Goal: Transaction & Acquisition: Purchase product/service

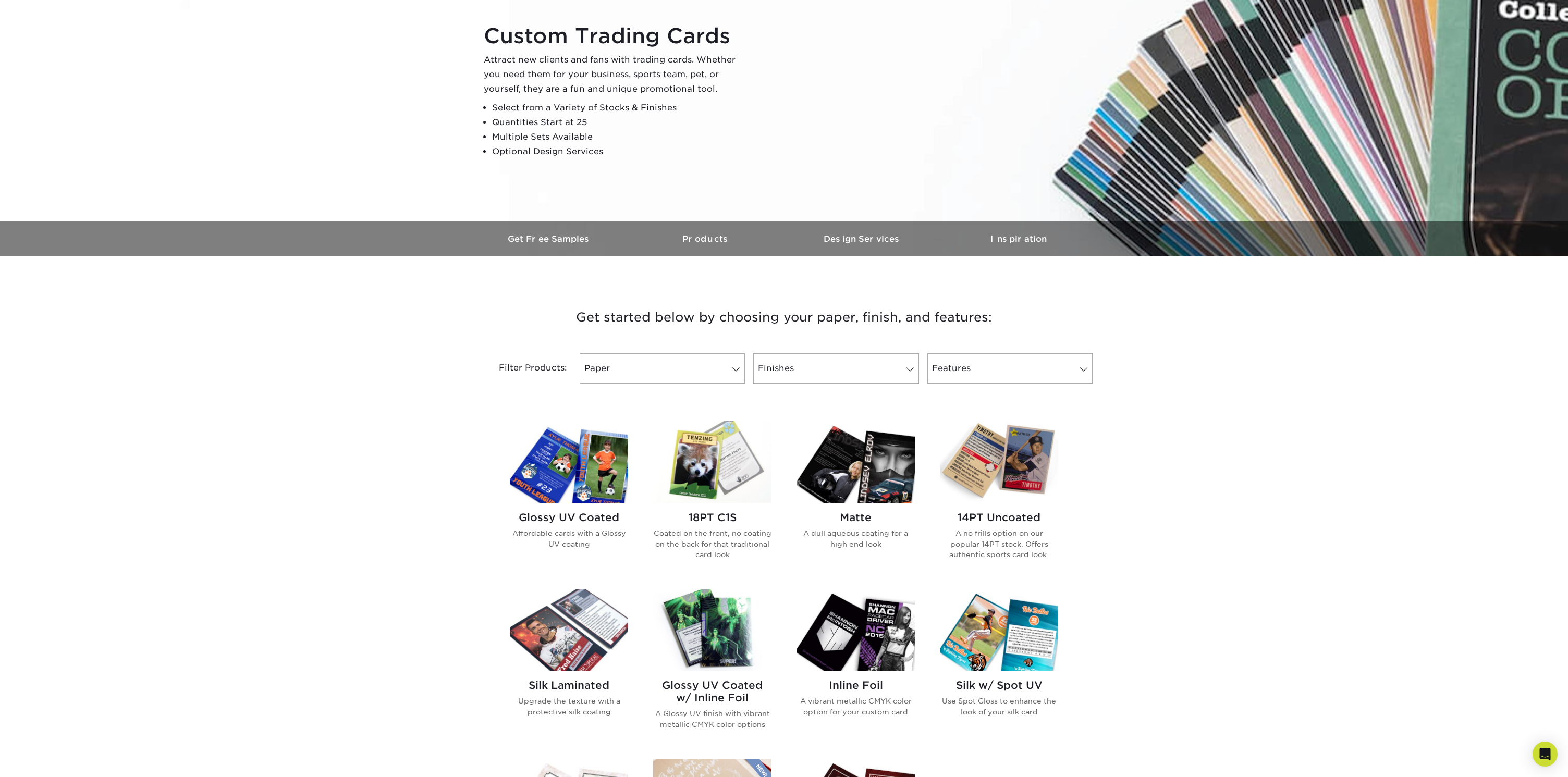
scroll to position [111, 0]
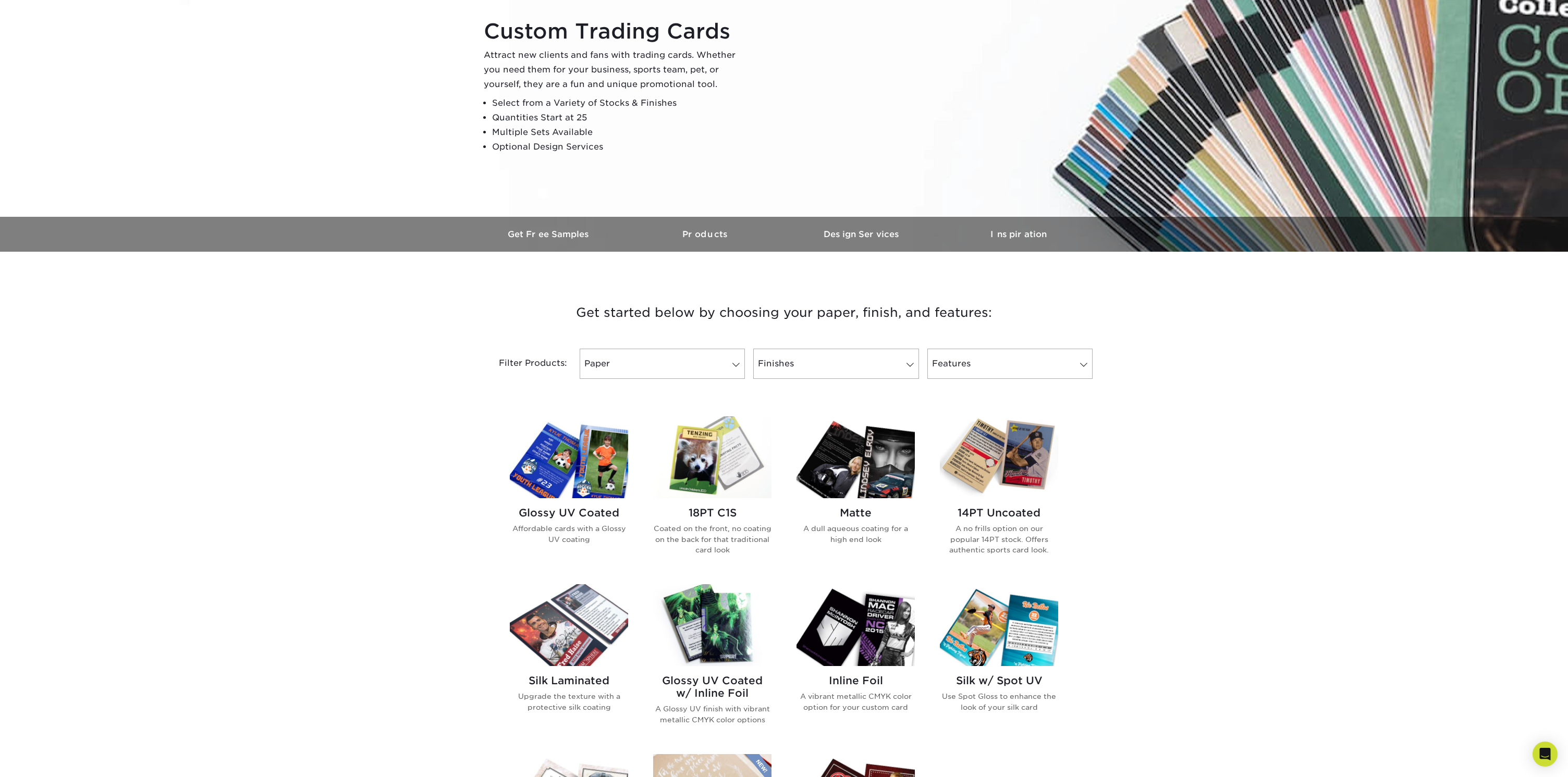
click at [592, 485] on img at bounding box center [569, 457] width 118 height 82
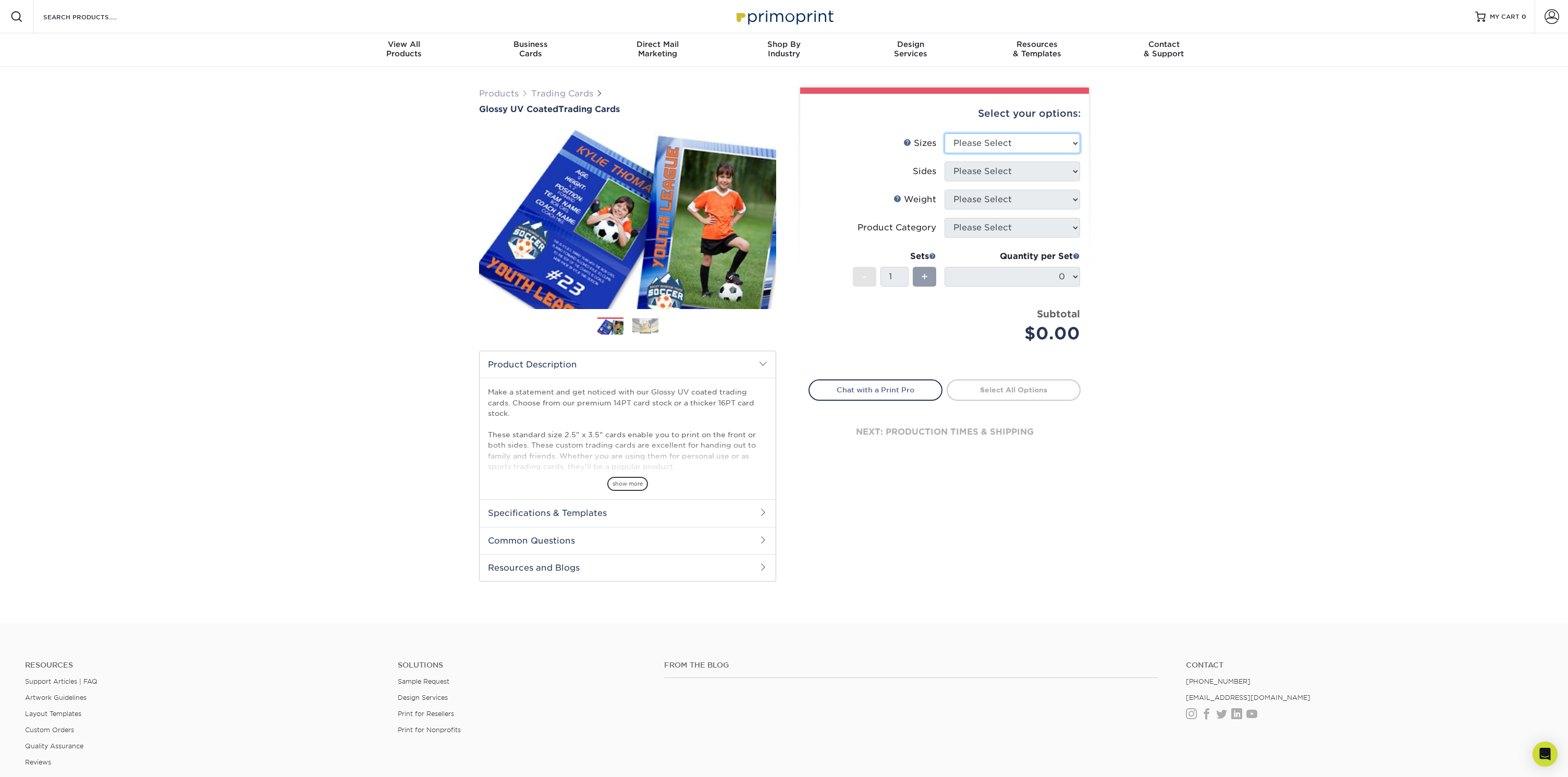
click at [1052, 142] on select "Please Select 2.5" x 3.5"" at bounding box center [1012, 143] width 135 height 19
select select "2.50x3.50"
click at [944, 133] on select "Please Select 2.5" x 3.5"" at bounding box center [1012, 143] width 135 height 19
click at [1034, 171] on select "Please Select Print Both Sides Print Front Only" at bounding box center [1012, 171] width 135 height 19
select select "32d3c223-f82c-492b-b915-ba065a00862f"
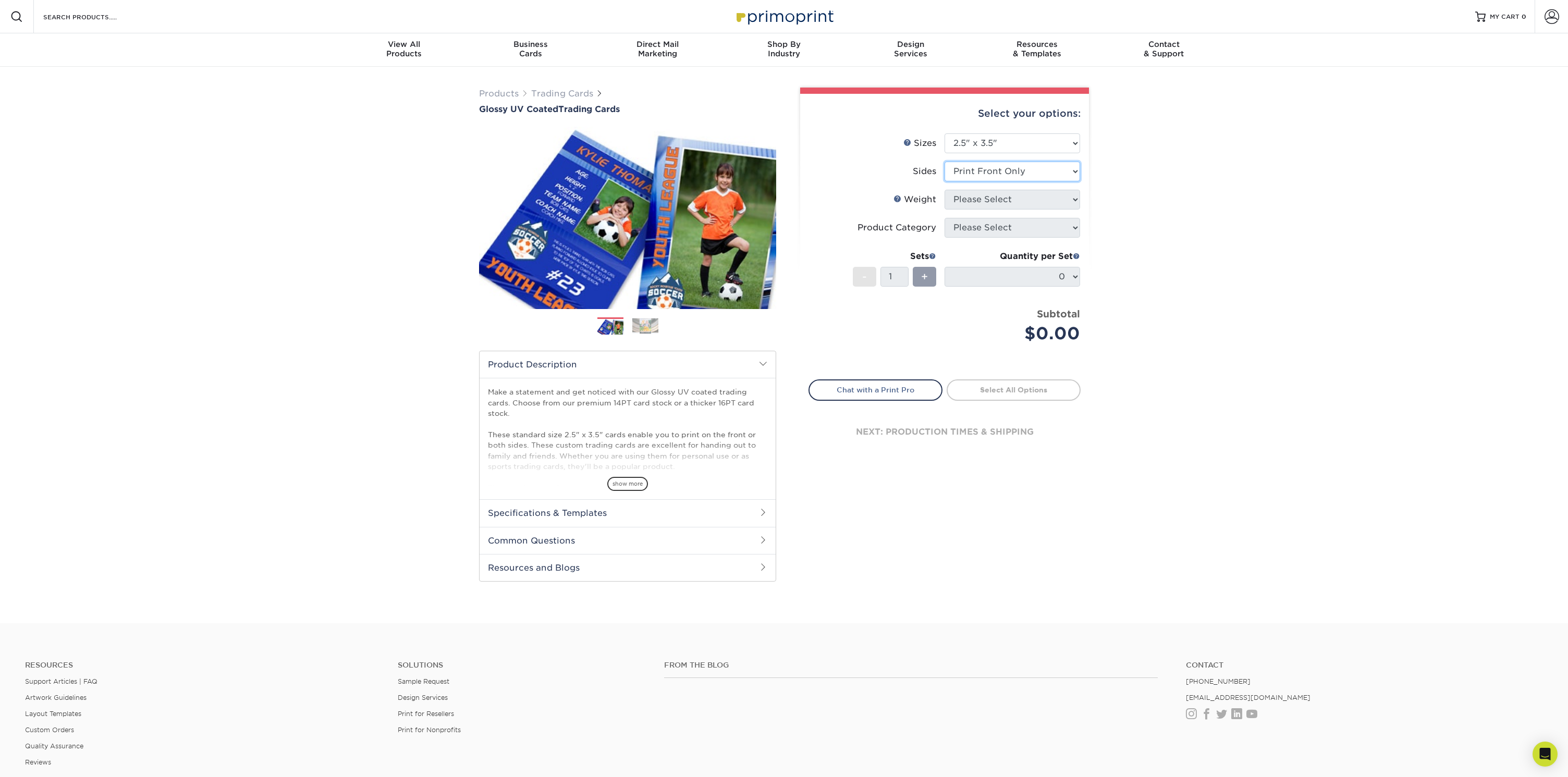
click at [944, 162] on select "Please Select Print Both Sides Print Front Only" at bounding box center [1012, 171] width 135 height 19
click at [1028, 200] on select "Please Select 16PT 14PT 18PT C1S" at bounding box center [1012, 200] width 135 height 19
select select "16PT"
click at [944, 190] on select "Please Select 16PT 14PT 18PT C1S" at bounding box center [1012, 200] width 135 height 19
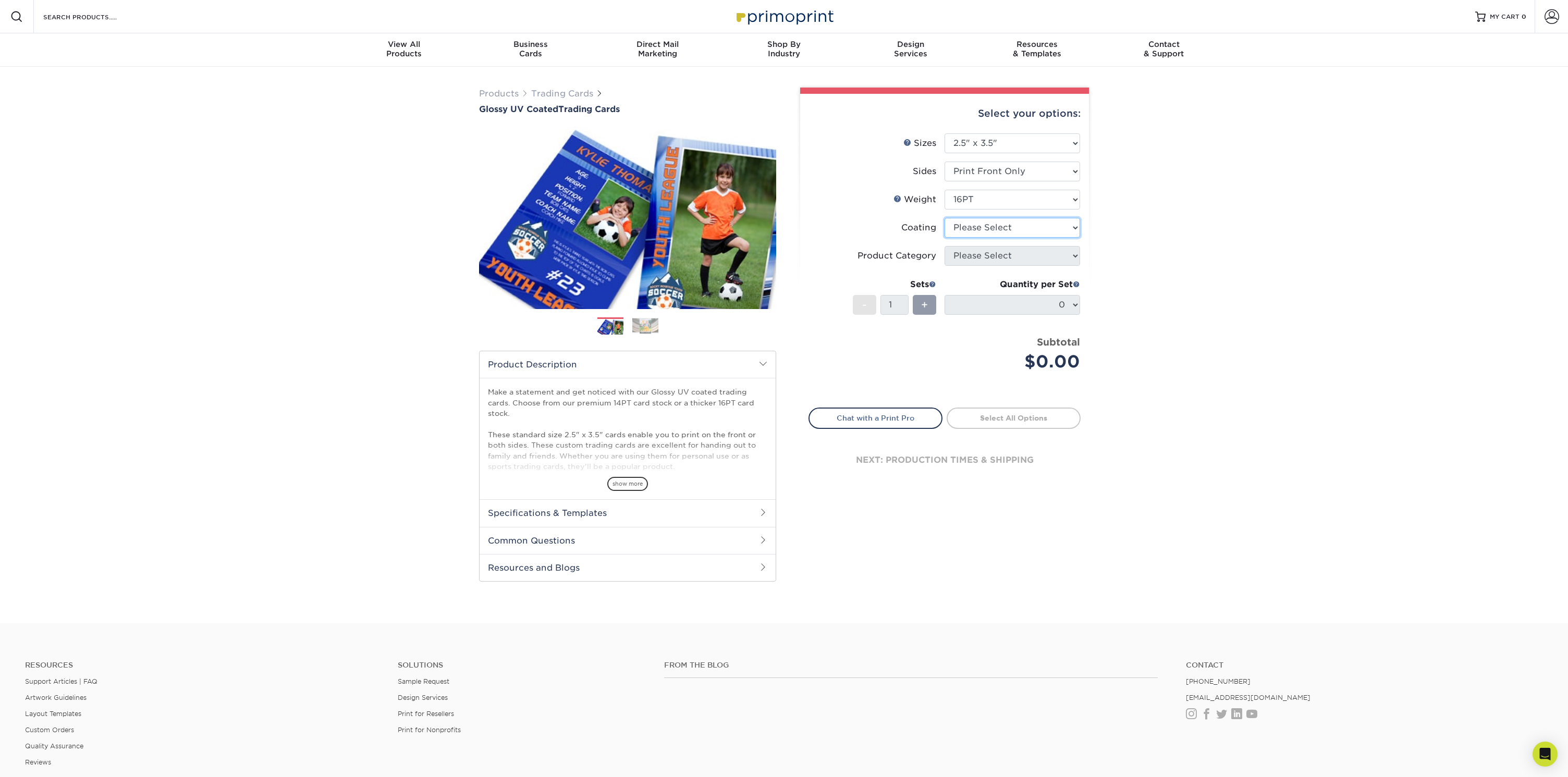
click at [1012, 224] on select at bounding box center [1012, 227] width 135 height 19
select select "1e8116af-acfc-44b1-83dc-8181aa338834"
click at [944, 218] on select at bounding box center [1012, 227] width 135 height 19
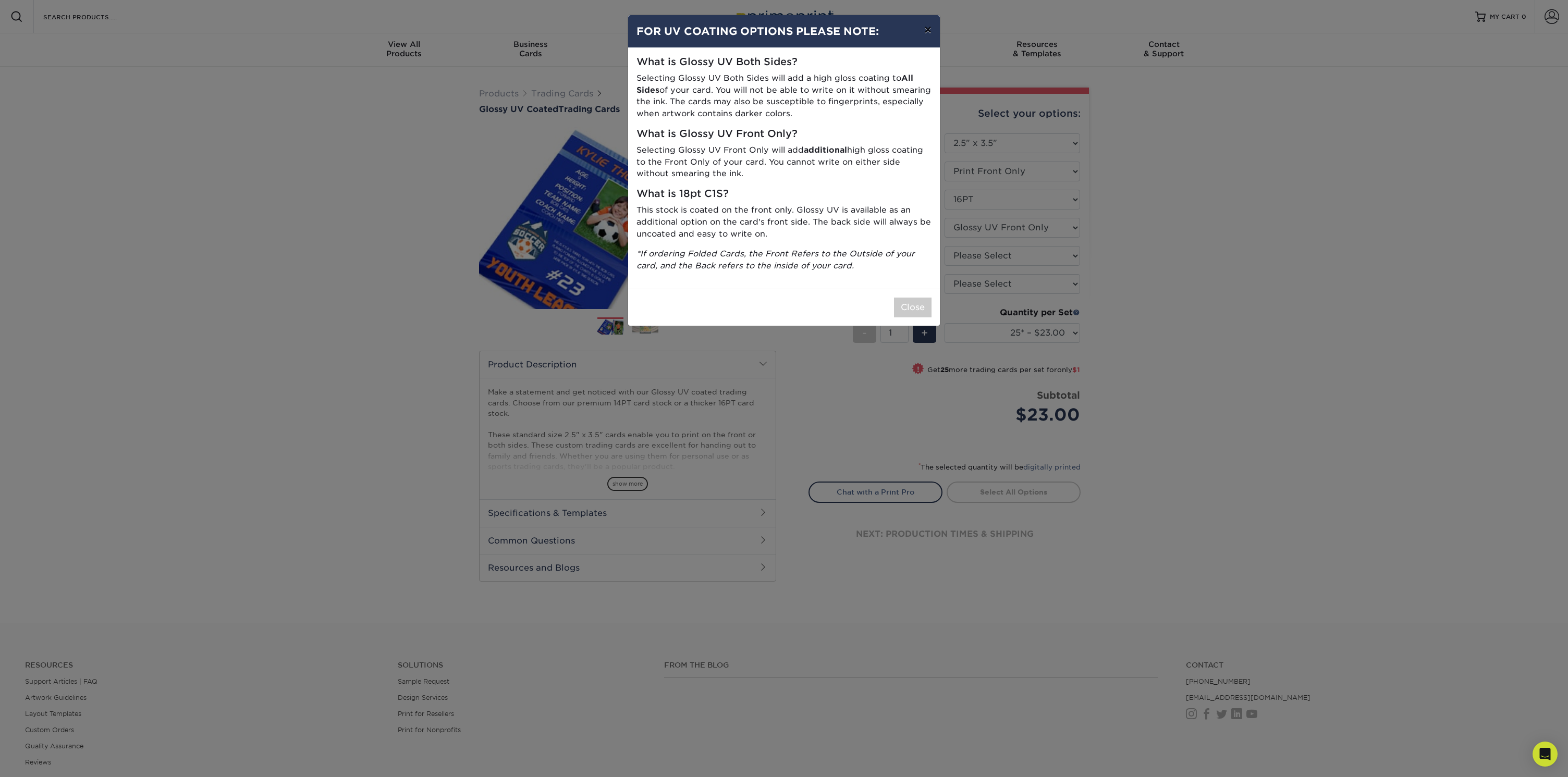
click at [927, 30] on button "×" at bounding box center [928, 29] width 24 height 29
